Goal: Navigation & Orientation: Find specific page/section

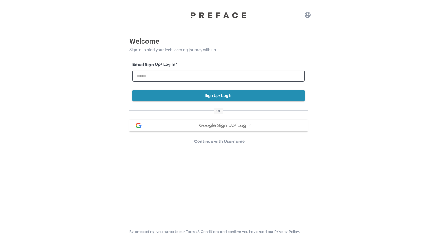
click at [208, 142] on p "Continue with Username" at bounding box center [219, 142] width 177 height 6
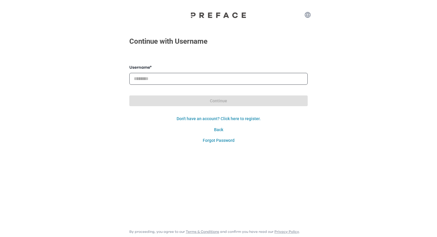
click at [218, 128] on button "Back" at bounding box center [218, 129] width 178 height 11
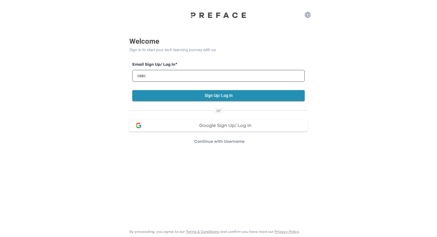
click at [223, 125] on span "Google Sign Up/ Log In" at bounding box center [225, 125] width 52 height 5
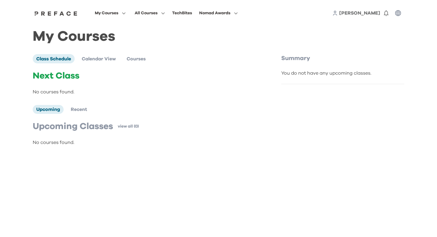
click at [64, 12] on img at bounding box center [56, 13] width 46 height 5
click at [43, 15] on img at bounding box center [56, 13] width 46 height 5
click at [56, 11] on div at bounding box center [56, 13] width 46 height 5
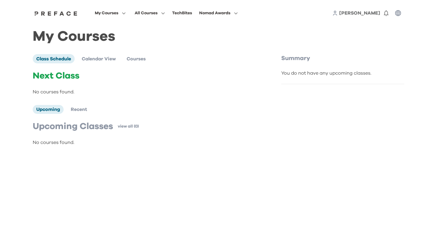
click at [56, 11] on div at bounding box center [56, 13] width 46 height 5
click at [103, 34] on span at bounding box center [110, 37] width 56 height 17
click at [142, 15] on span "All Courses" at bounding box center [146, 13] width 23 height 7
click at [135, 34] on span at bounding box center [150, 37] width 56 height 17
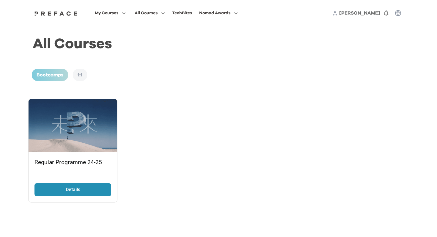
click at [89, 187] on p "Details" at bounding box center [73, 189] width 45 height 7
